Goal: Complete application form

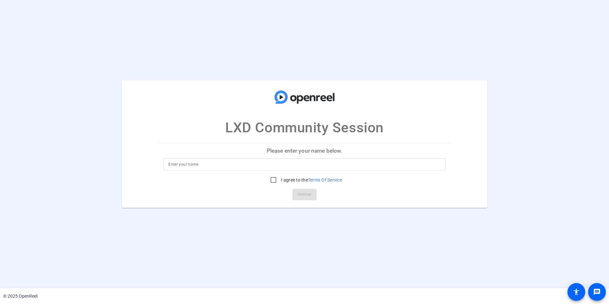
click at [258, 165] on input at bounding box center [304, 165] width 272 height 8
type input "[PERSON_NAME]"
click at [274, 177] on input "I agree to the Terms Of Service" at bounding box center [273, 180] width 13 height 13
checkbox input "true"
click at [304, 192] on span "Continue" at bounding box center [305, 195] width 14 height 10
